Goal: Information Seeking & Learning: Learn about a topic

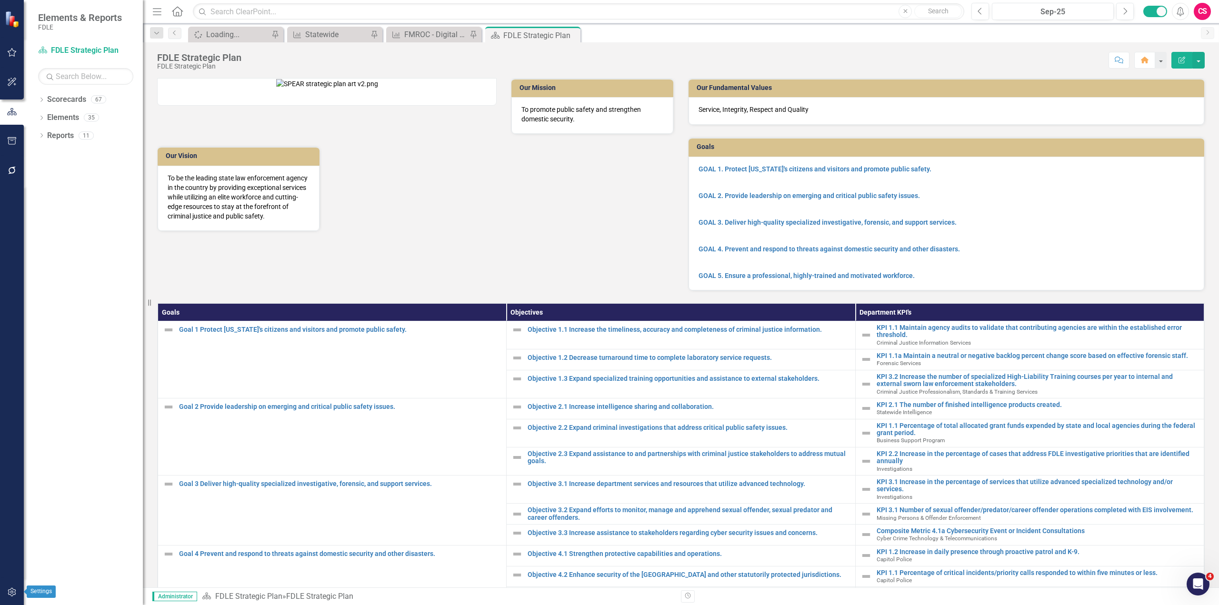
click at [15, 590] on icon "button" at bounding box center [12, 592] width 10 height 8
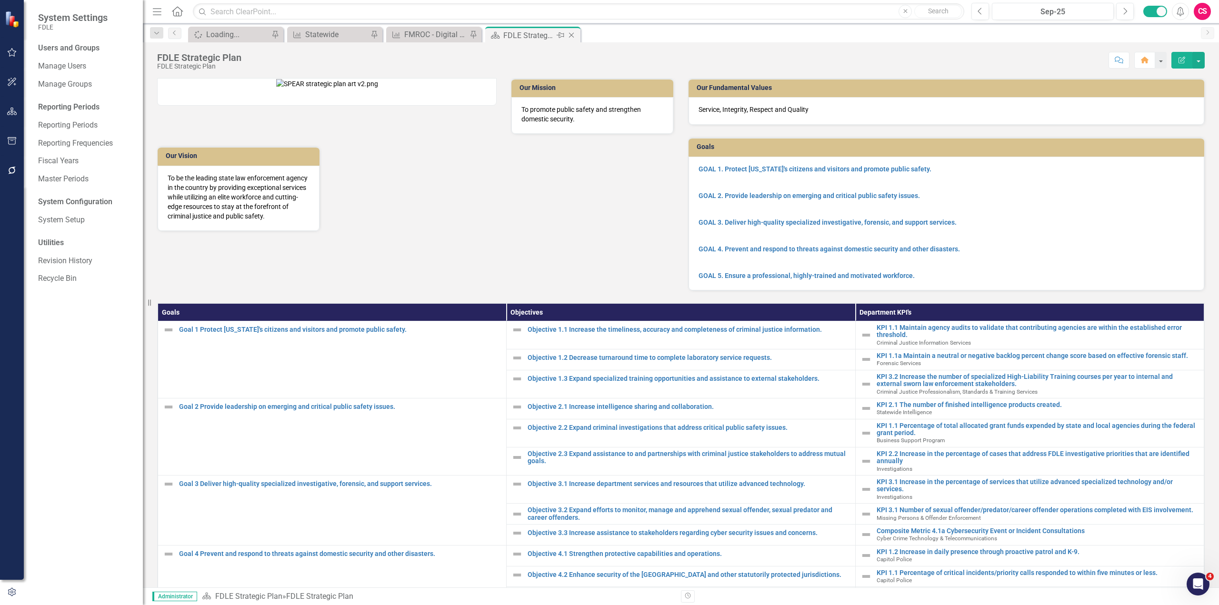
click at [573, 35] on icon "Close" at bounding box center [571, 35] width 10 height 8
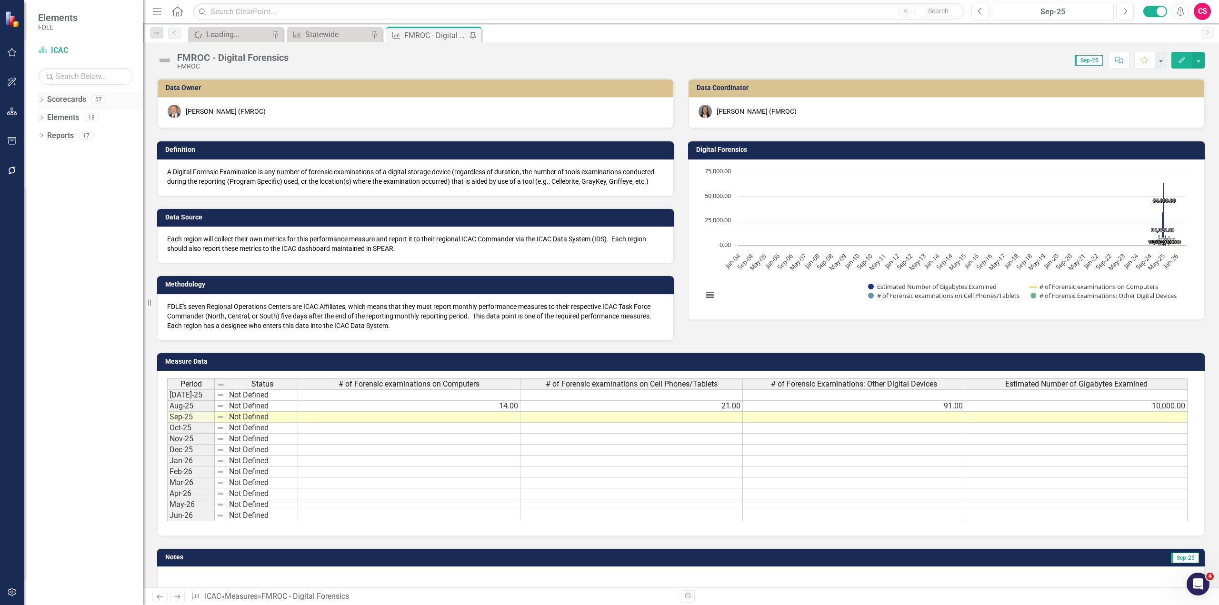
click at [44, 102] on icon "Dropdown" at bounding box center [41, 100] width 7 height 5
click at [36, 118] on icon "Dropdown" at bounding box center [32, 117] width 7 height 6
click at [60, 118] on link "FDLE" at bounding box center [90, 117] width 105 height 11
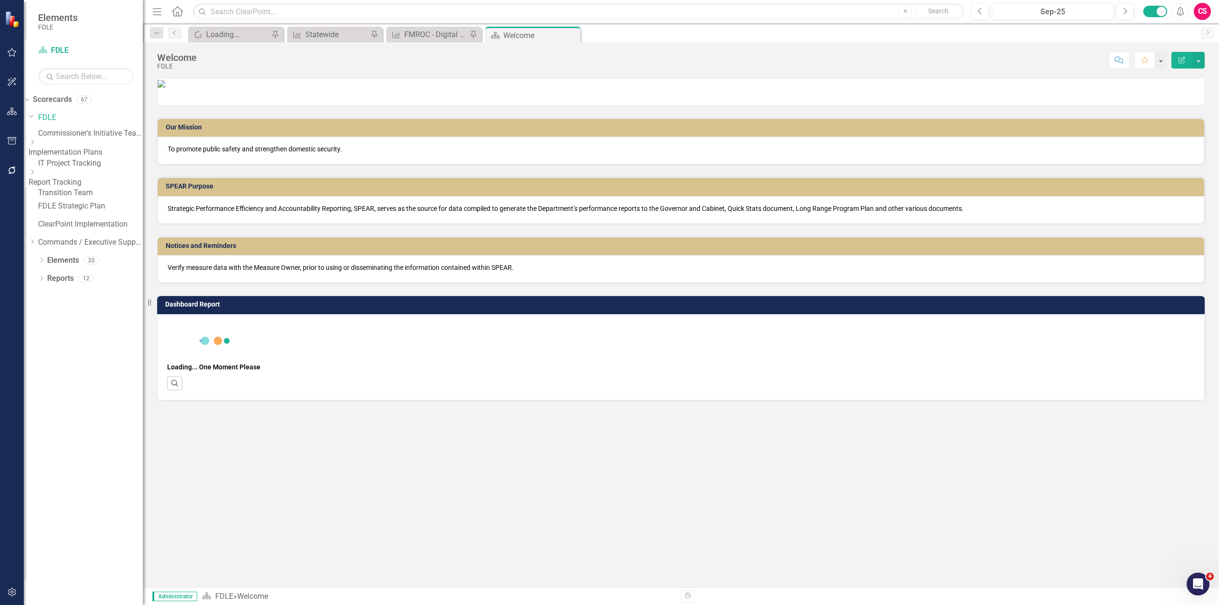
click at [12, 589] on icon "button" at bounding box center [12, 592] width 10 height 8
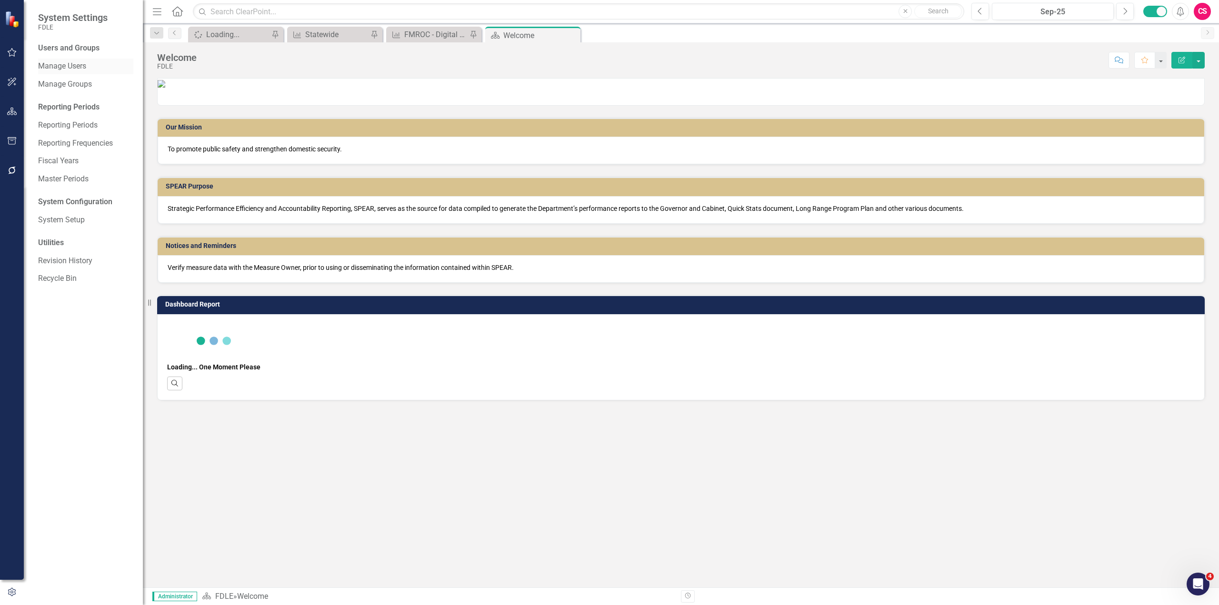
click at [81, 64] on link "Manage Users" at bounding box center [85, 66] width 95 height 11
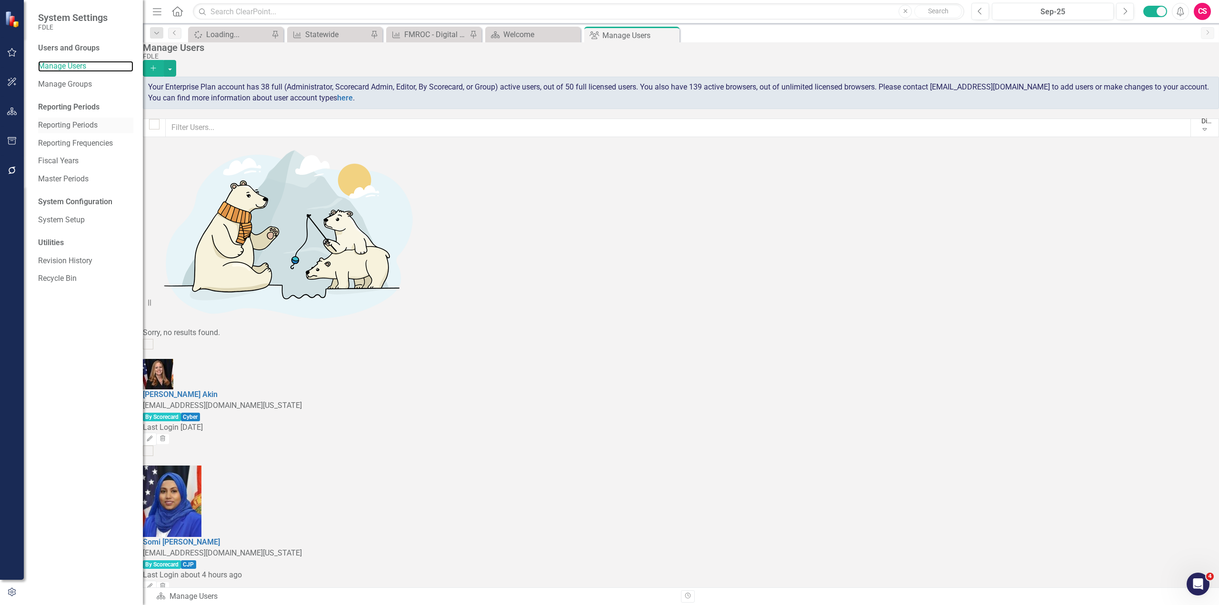
checkbox input "false"
click at [73, 78] on div "Manage Groups" at bounding box center [85, 85] width 95 height 16
click at [65, 222] on link "System Setup" at bounding box center [85, 220] width 95 height 11
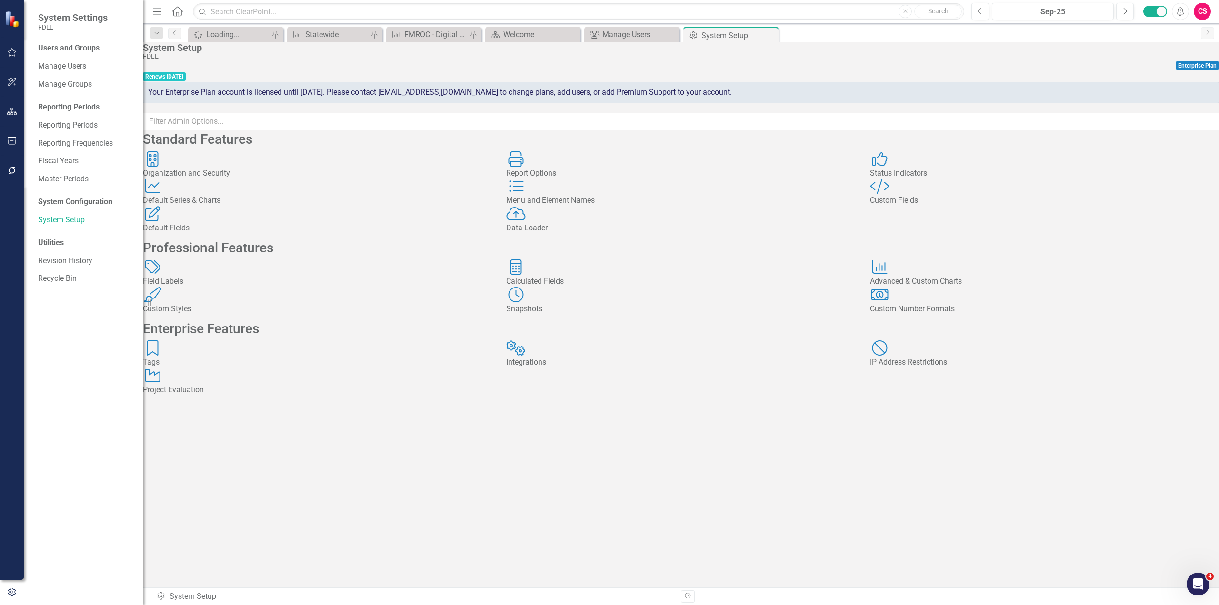
click at [635, 206] on div "Menu and Element Names" at bounding box center [680, 200] width 349 height 11
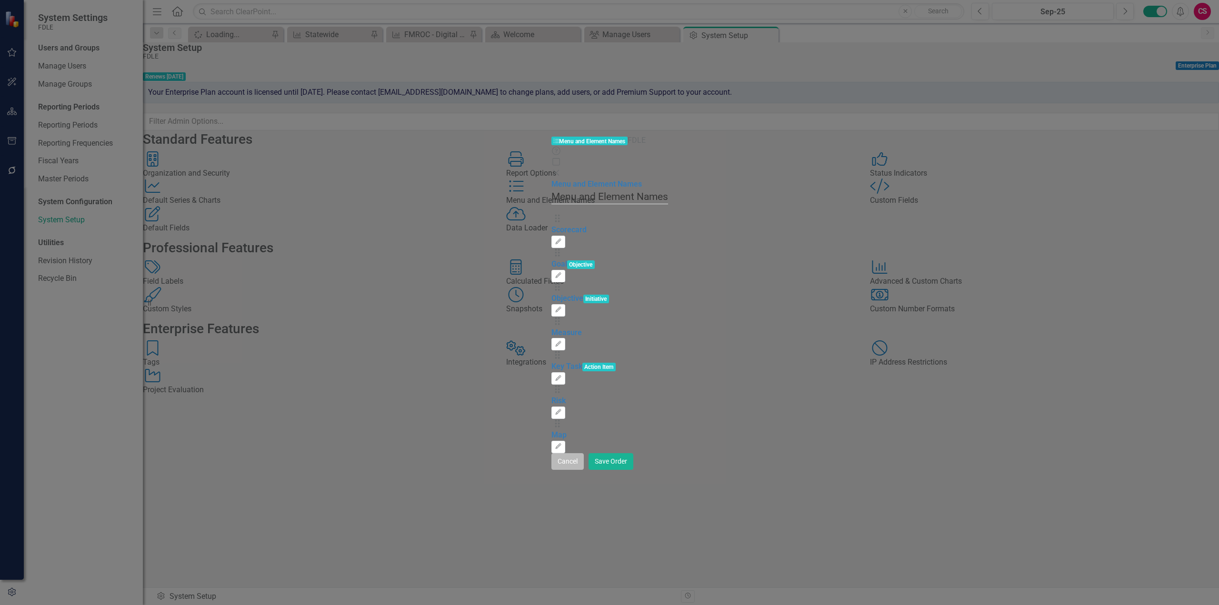
click at [584, 470] on button "Cancel" at bounding box center [567, 461] width 32 height 17
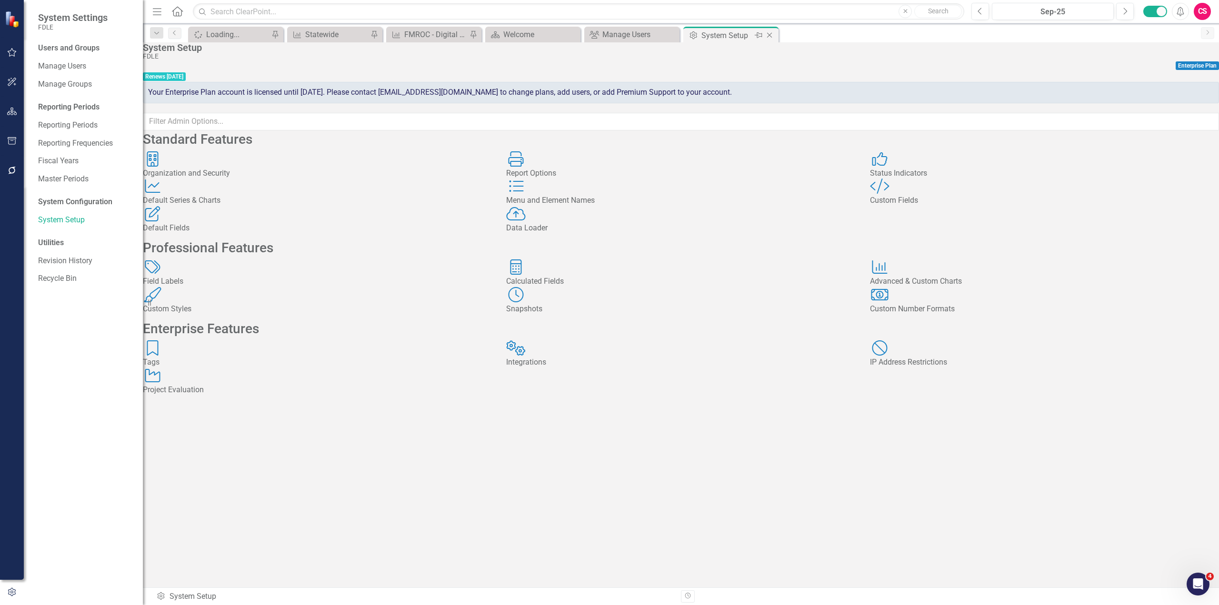
click at [771, 34] on icon "Close" at bounding box center [769, 35] width 10 height 8
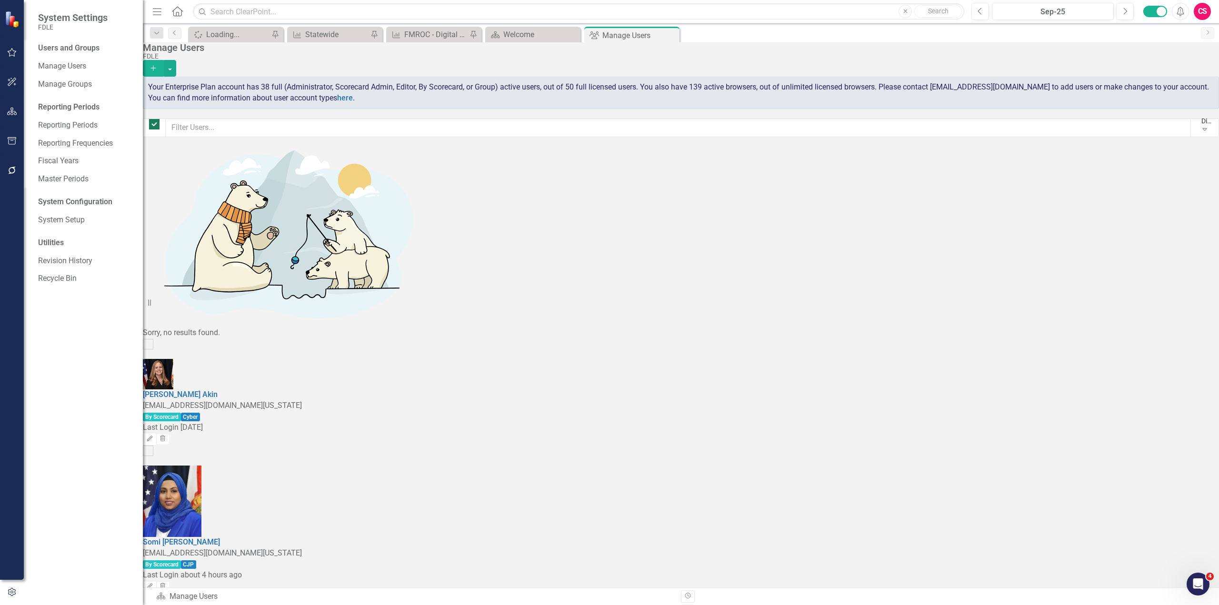
checkbox input "false"
click at [672, 36] on icon "Close" at bounding box center [670, 35] width 10 height 8
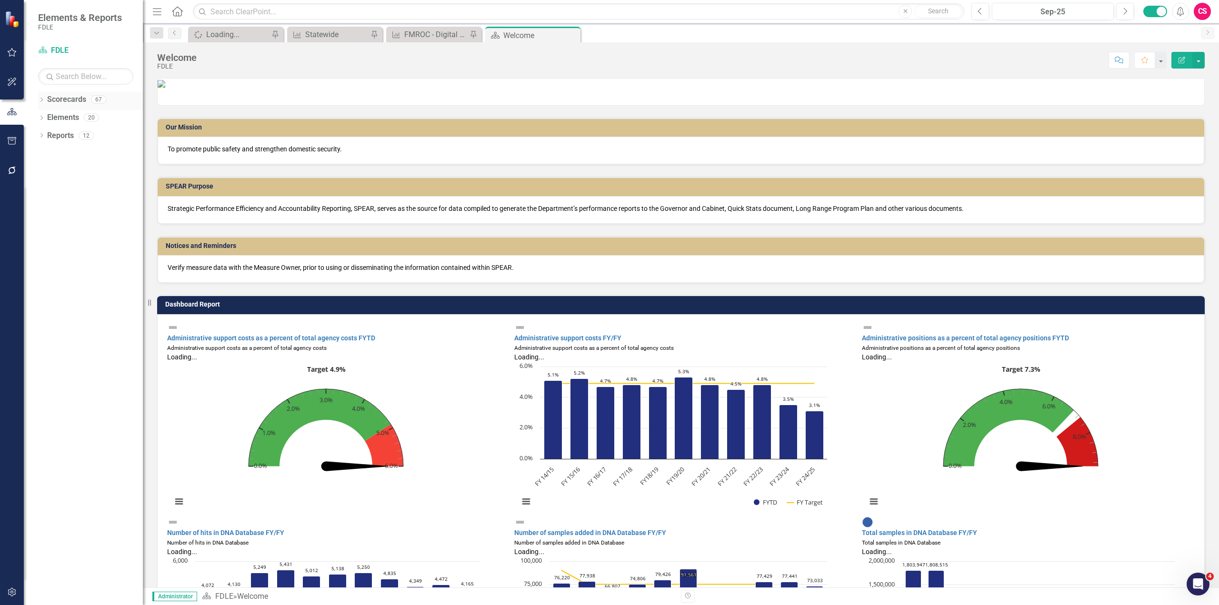
click at [65, 102] on link "Scorecards" at bounding box center [66, 99] width 39 height 11
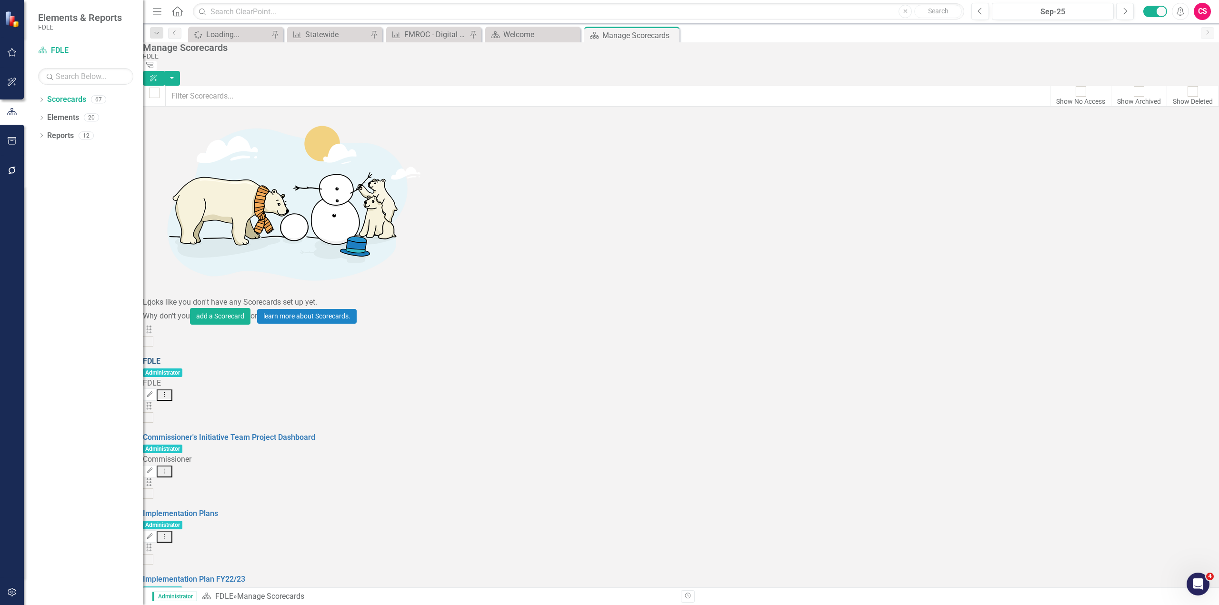
click at [160, 357] on link "FDLE" at bounding box center [152, 361] width 18 height 9
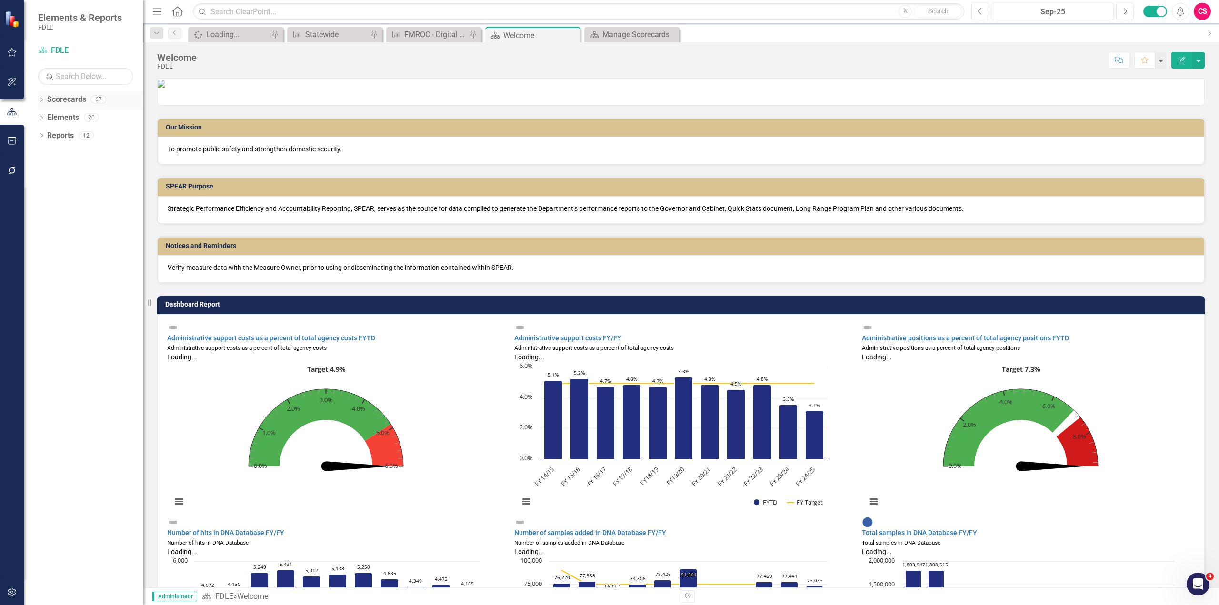
click at [43, 101] on icon "Dropdown" at bounding box center [41, 100] width 7 height 5
click at [42, 115] on div "Dropdown Scorecards 67 Dropdown FDLE Commissioner's Initiative Team Project Das…" at bounding box center [83, 137] width 119 height 90
click at [67, 140] on link "FDLE Strategic Plan" at bounding box center [90, 135] width 105 height 11
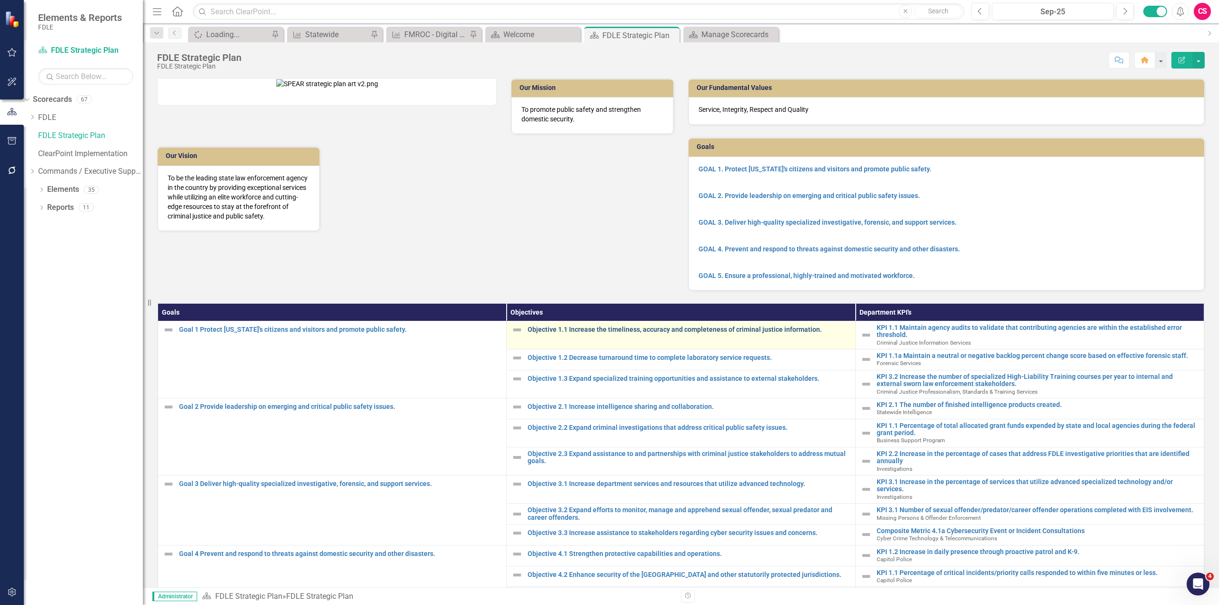
click at [574, 333] on link "Objective 1.1 Increase the timeliness, accuracy and completeness of criminal ju…" at bounding box center [688, 329] width 322 height 7
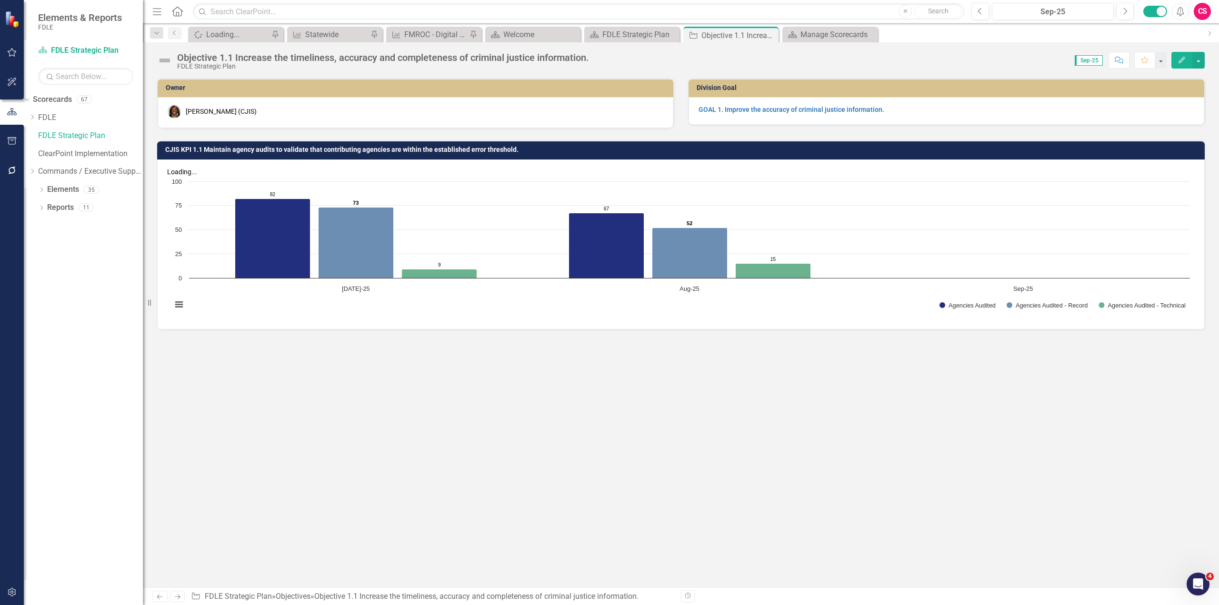
click at [175, 597] on icon "Next" at bounding box center [177, 597] width 8 height 6
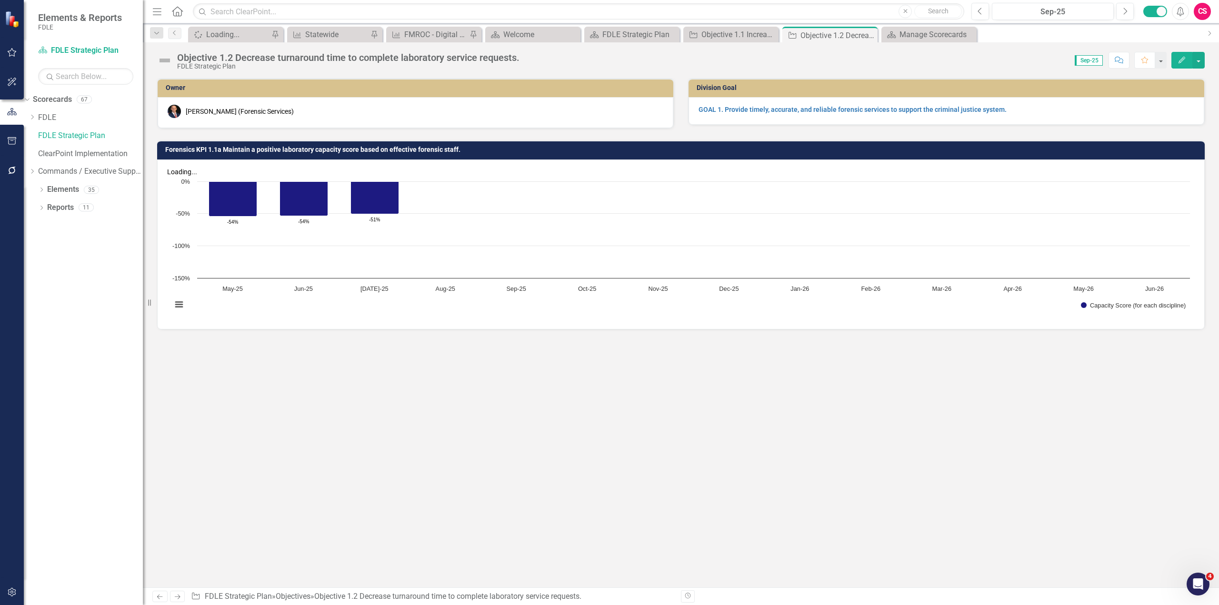
click at [175, 597] on icon "Next" at bounding box center [177, 597] width 8 height 6
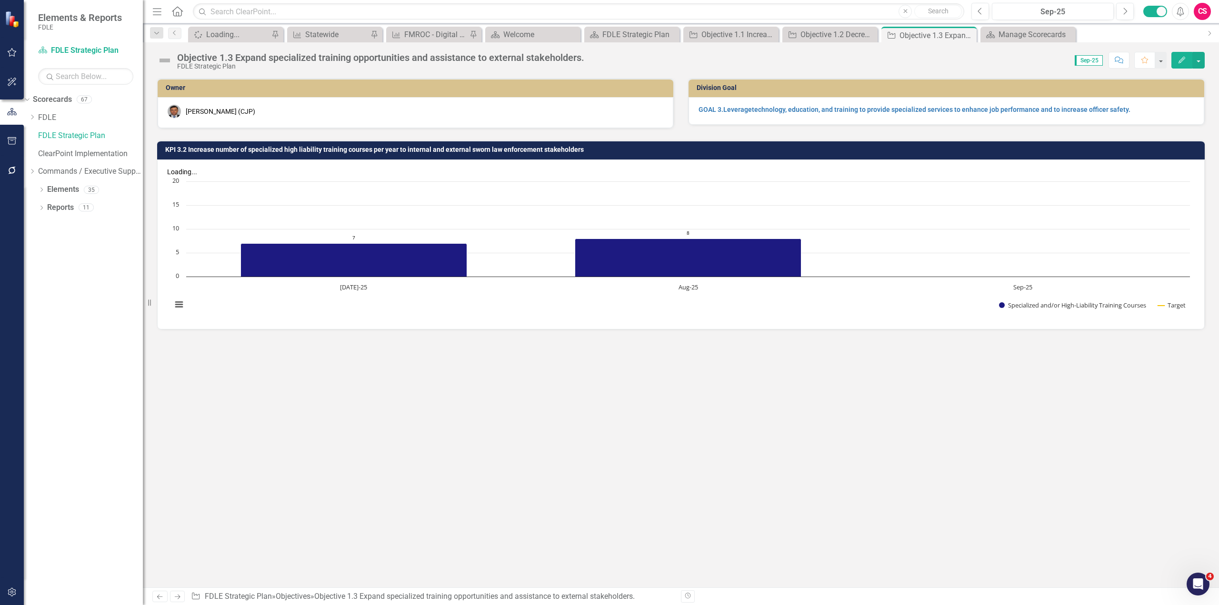
click at [175, 597] on icon "Next" at bounding box center [177, 597] width 8 height 6
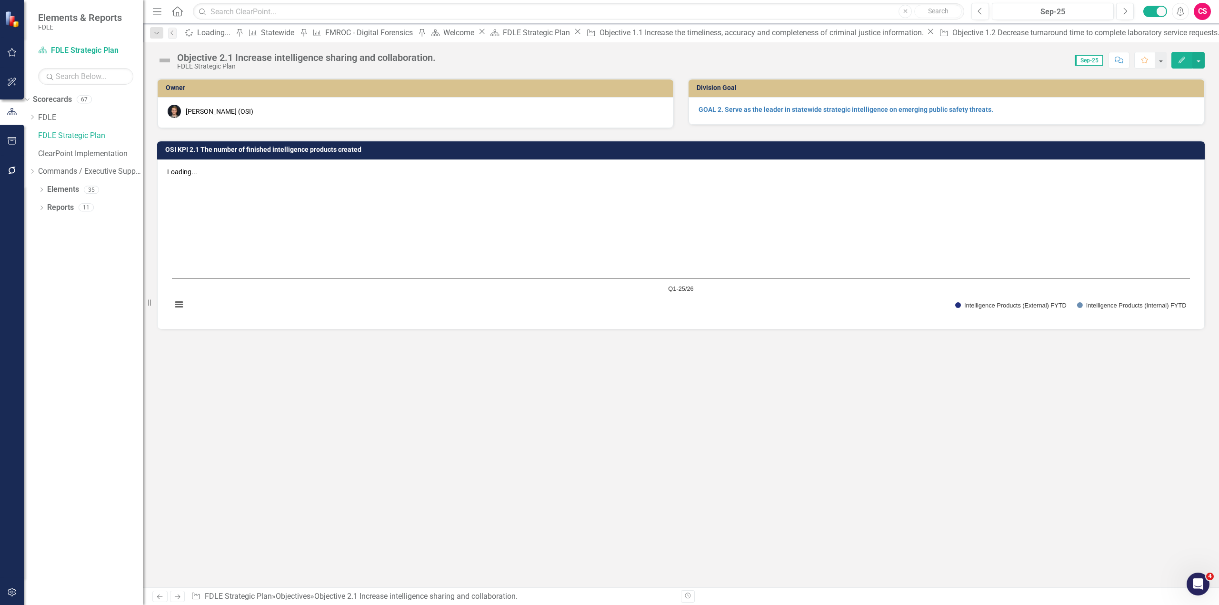
click at [175, 597] on icon "Next" at bounding box center [177, 597] width 8 height 6
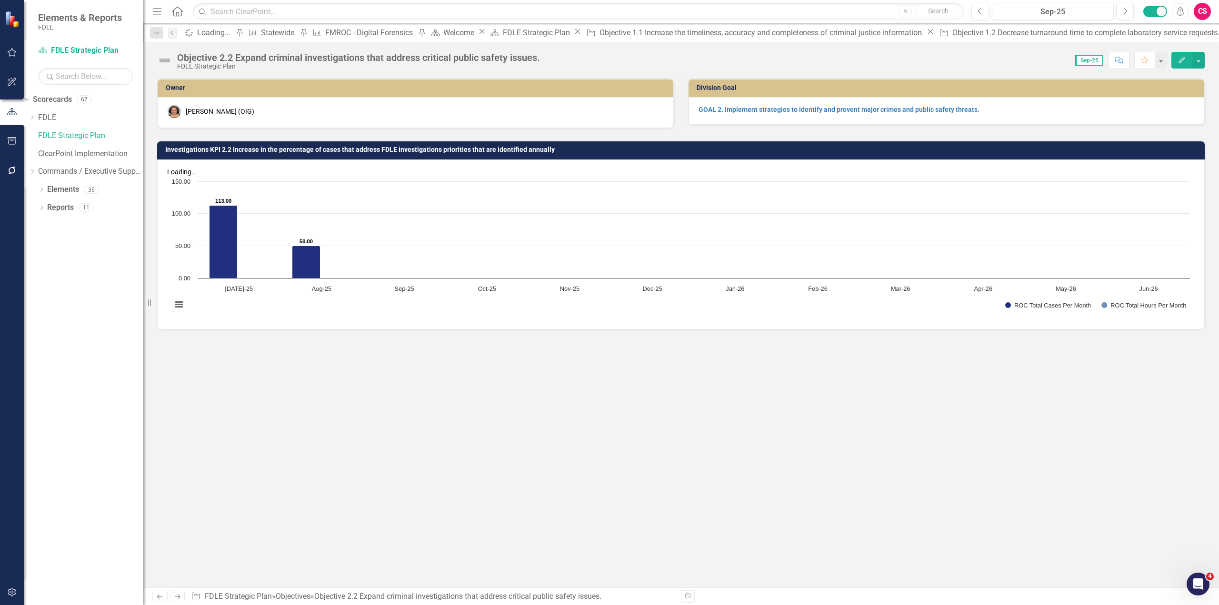
click at [175, 597] on icon "Next" at bounding box center [177, 597] width 8 height 6
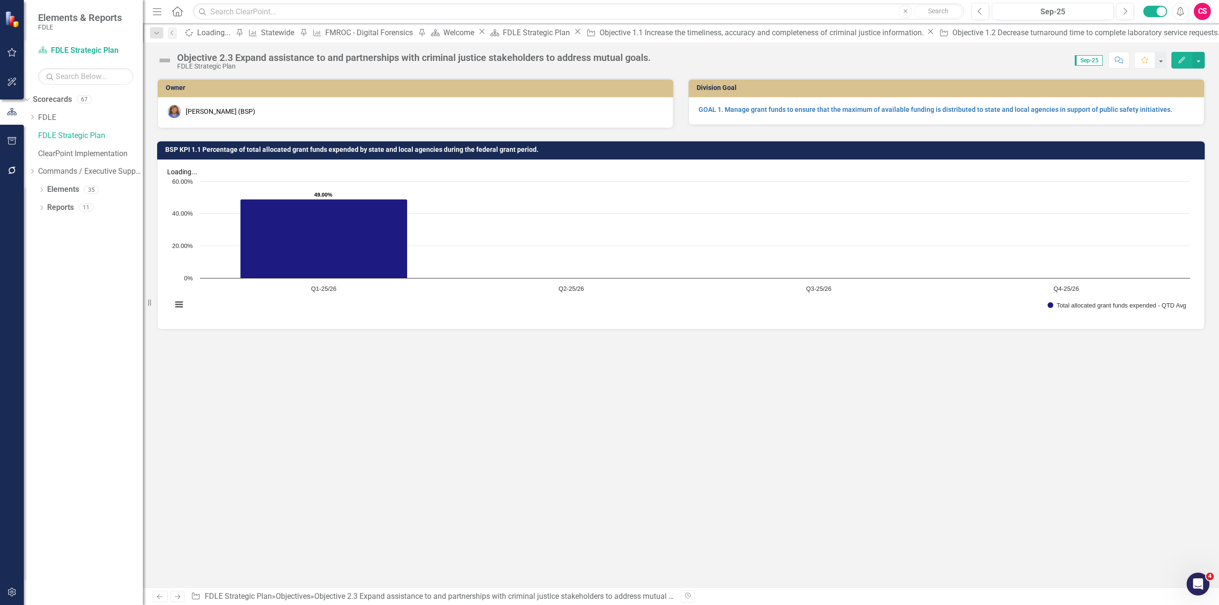
click at [175, 597] on icon "Next" at bounding box center [177, 597] width 8 height 6
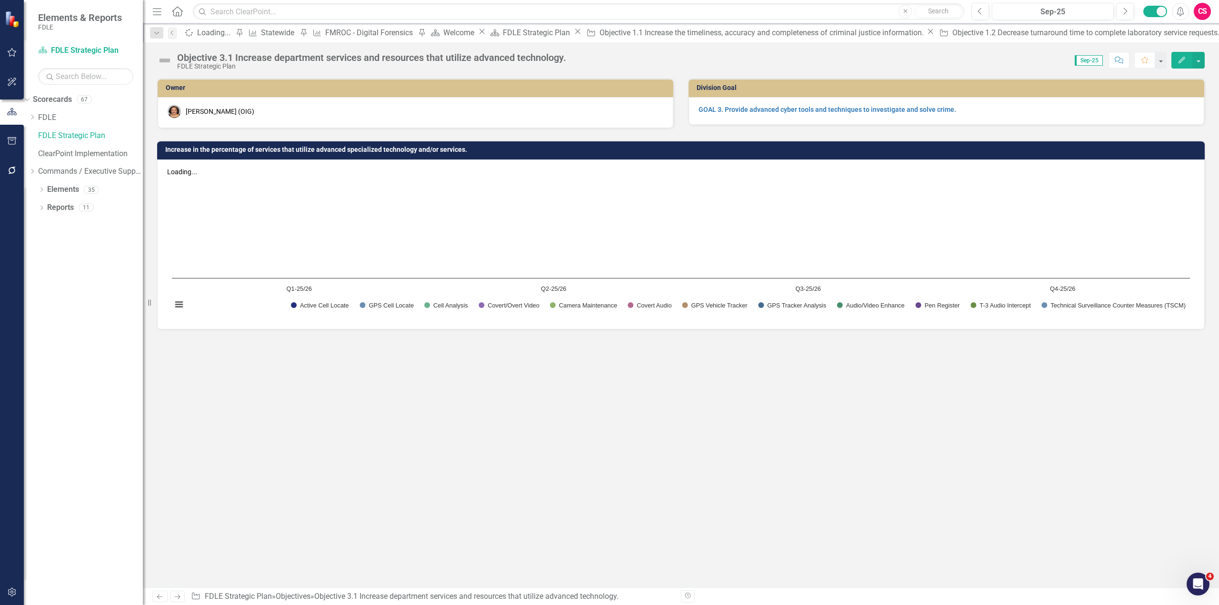
click at [181, 598] on icon "Next" at bounding box center [177, 597] width 8 height 6
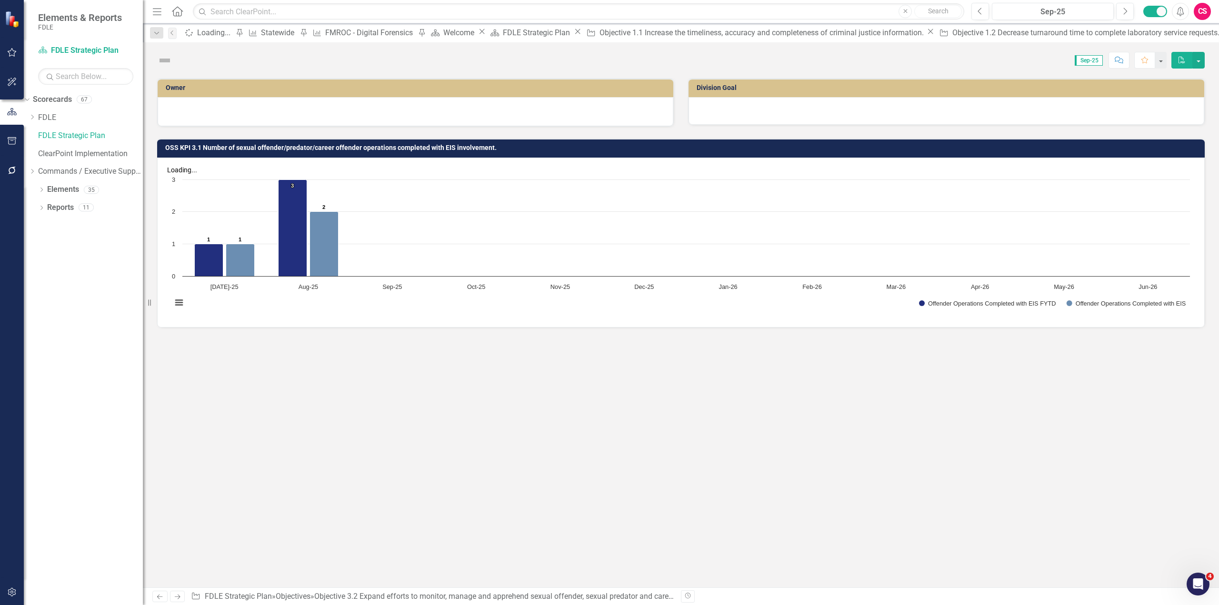
click at [181, 598] on icon "Next" at bounding box center [177, 597] width 8 height 6
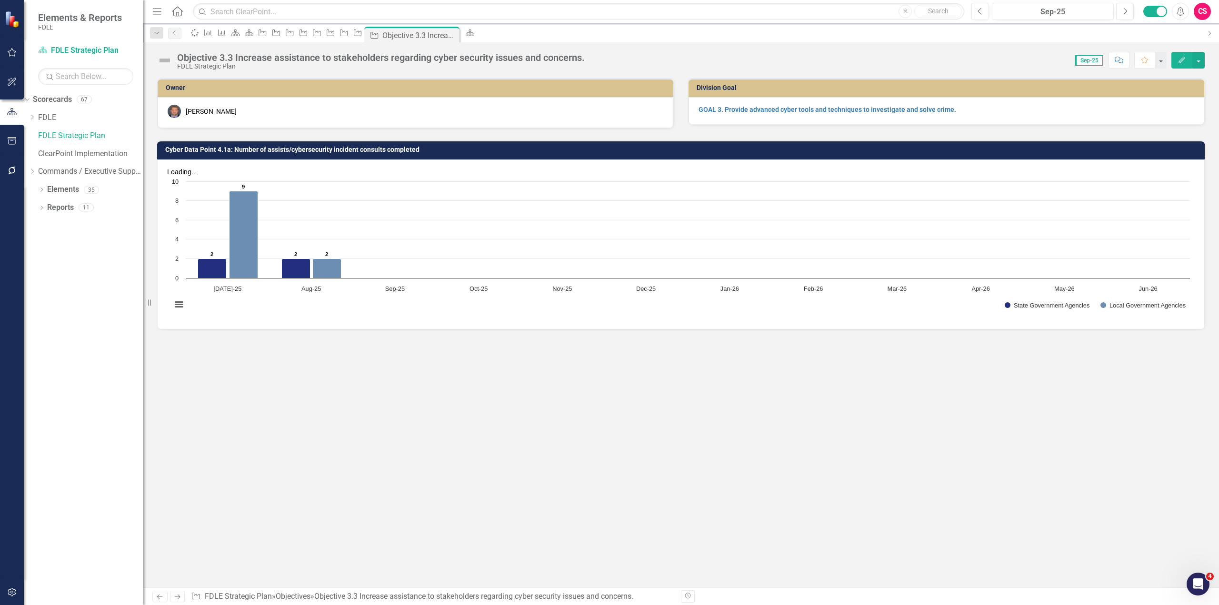
click at [181, 598] on icon "Next" at bounding box center [177, 597] width 8 height 6
